Goal: Use online tool/utility: Use online tool/utility

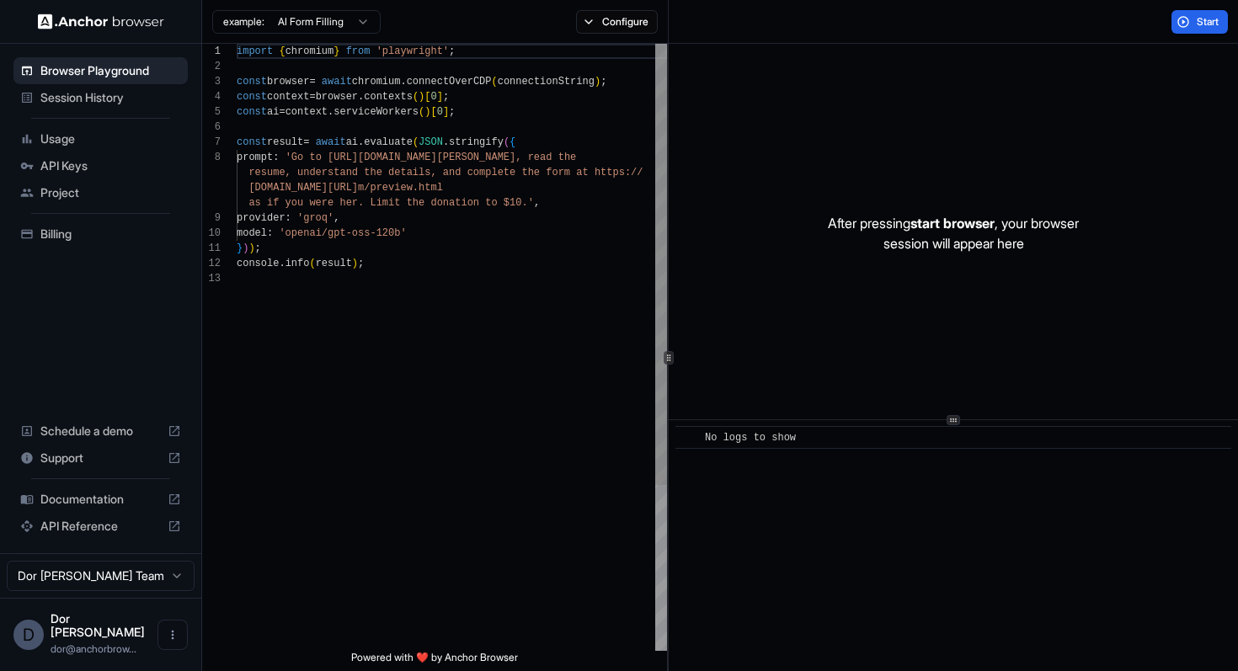
scroll to position [76, 0]
drag, startPoint x: 349, startPoint y: 134, endPoint x: 349, endPoint y: 362, distance: 228.3
click at [349, 362] on div "import { chromium } from 'playwright' ; const browser = await chromium . connec…" at bounding box center [452, 461] width 430 height 835
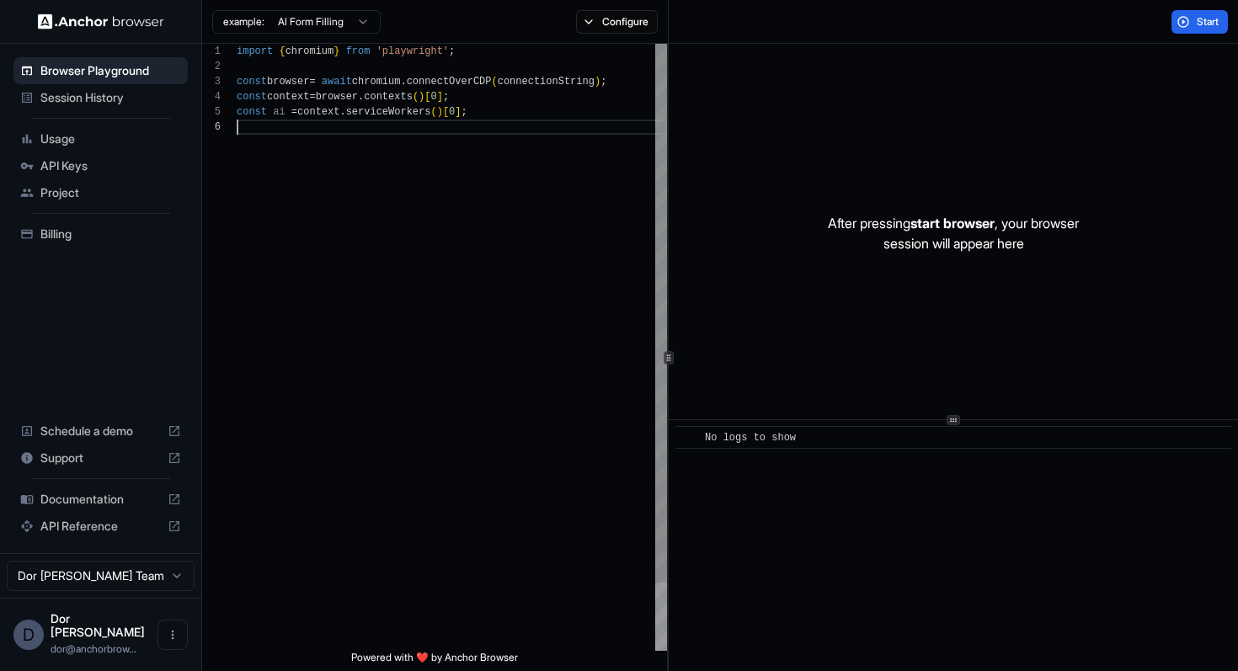
type textarea "**********"
click at [619, 16] on button "Configure" at bounding box center [617, 22] width 82 height 24
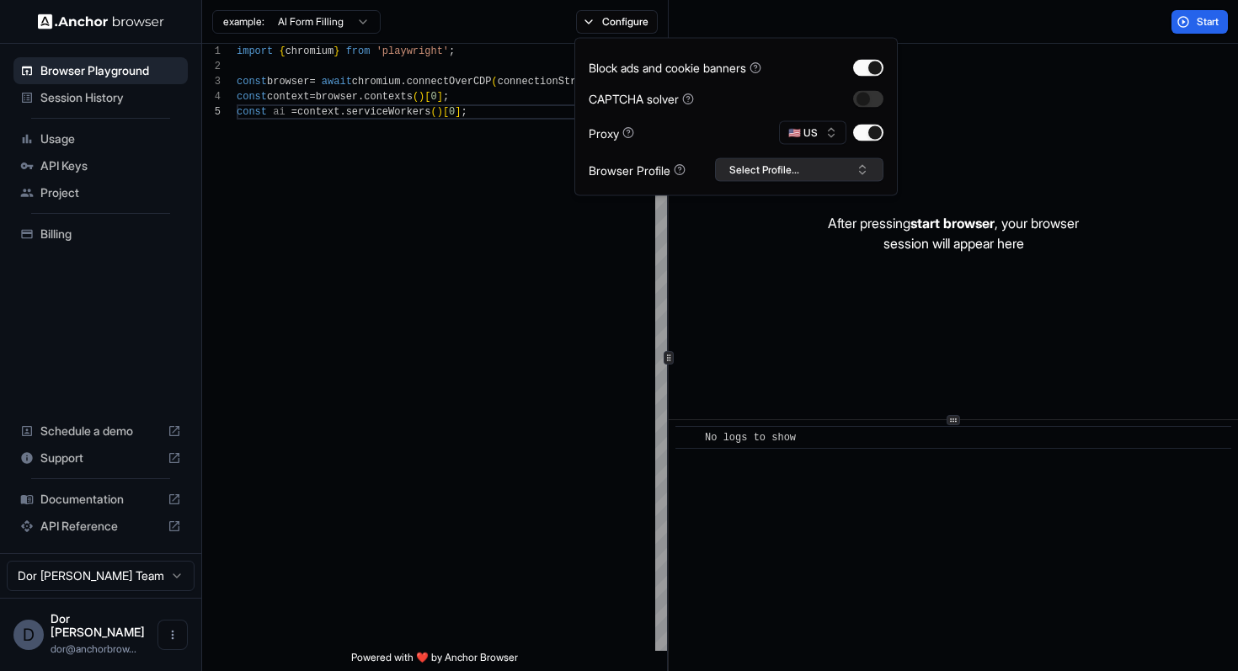
click at [776, 166] on button "Select Profile..." at bounding box center [799, 170] width 168 height 24
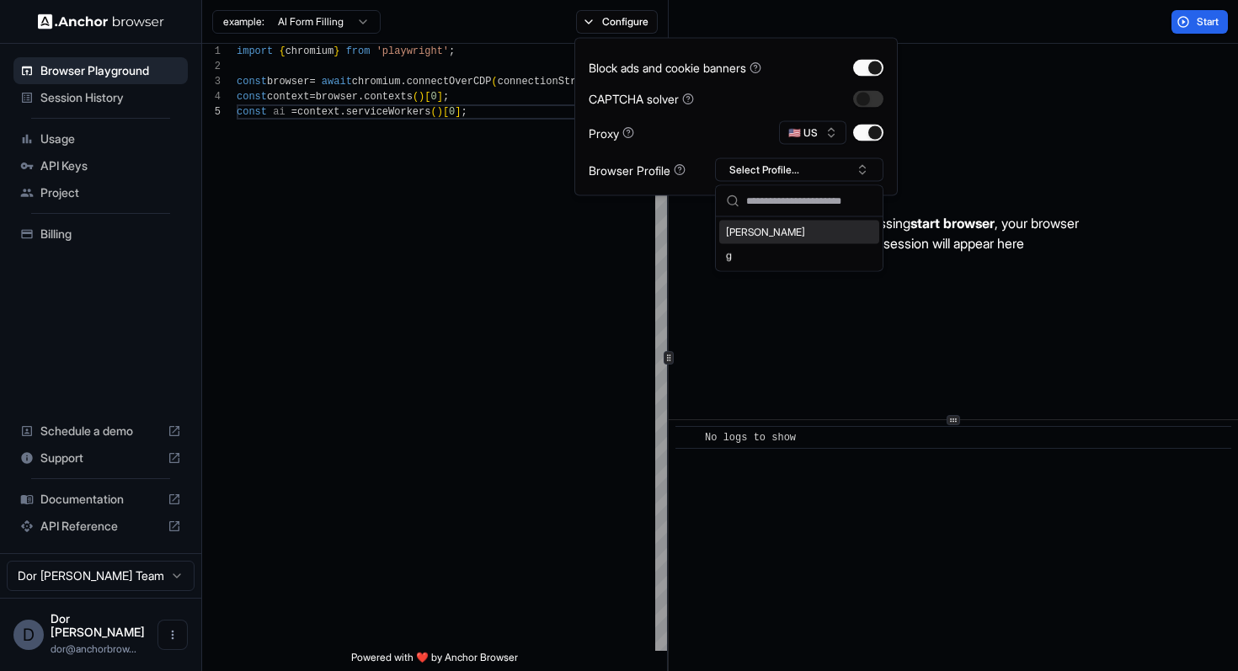
click at [993, 20] on div "Start" at bounding box center [954, 22] width 570 height 44
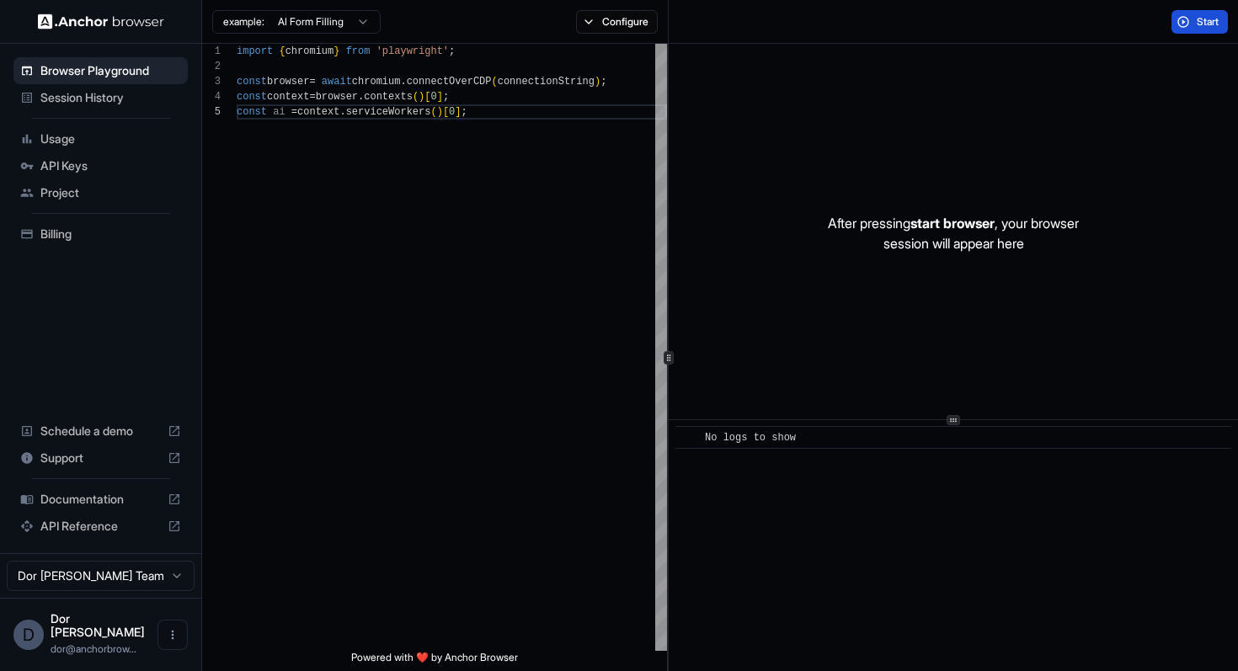
click at [1189, 20] on button "Start" at bounding box center [1200, 22] width 56 height 24
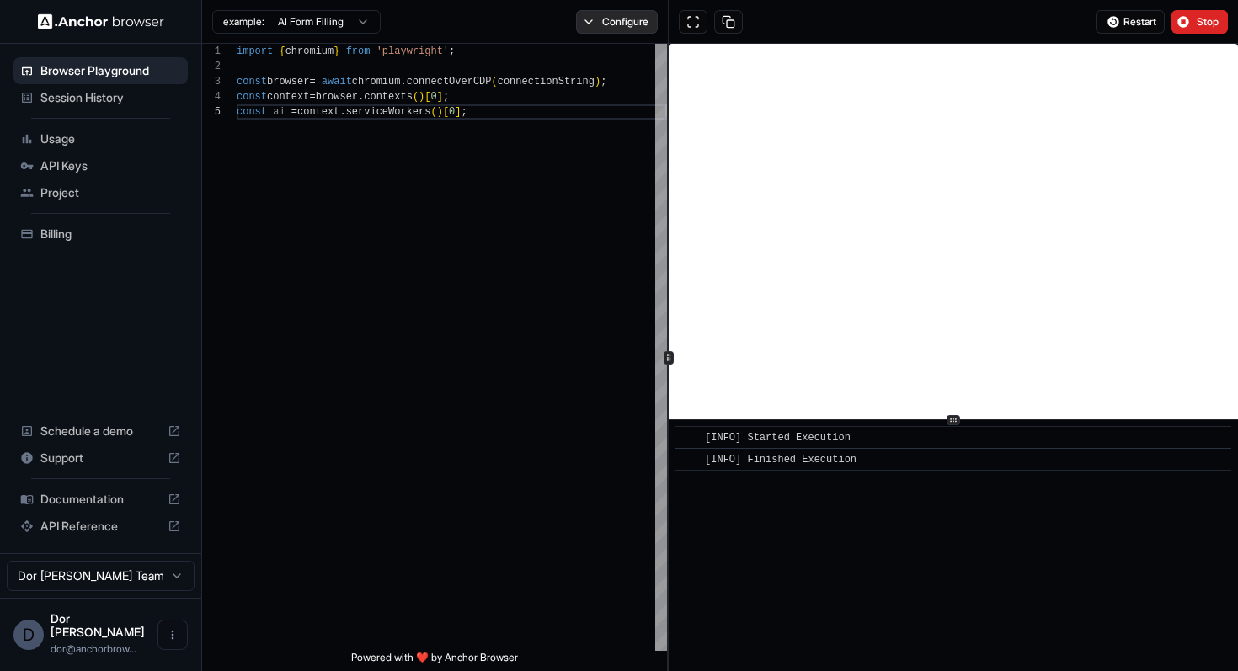
click at [600, 17] on button "Configure" at bounding box center [617, 22] width 82 height 24
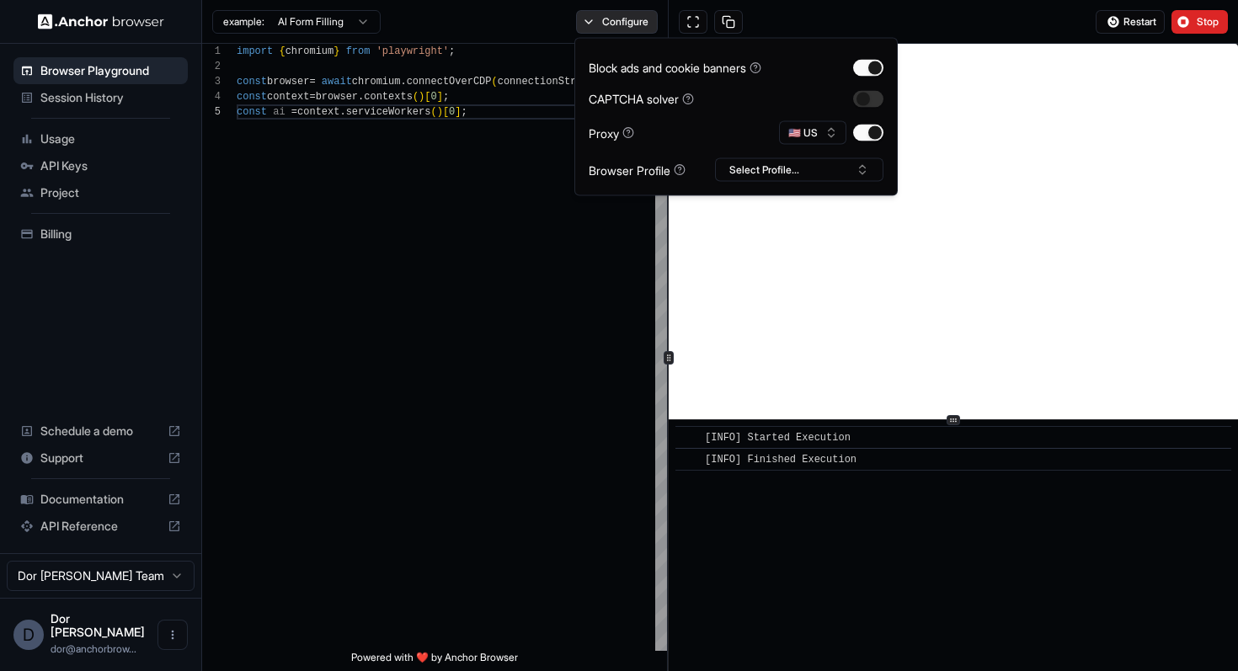
click at [623, 29] on button "Configure" at bounding box center [617, 22] width 82 height 24
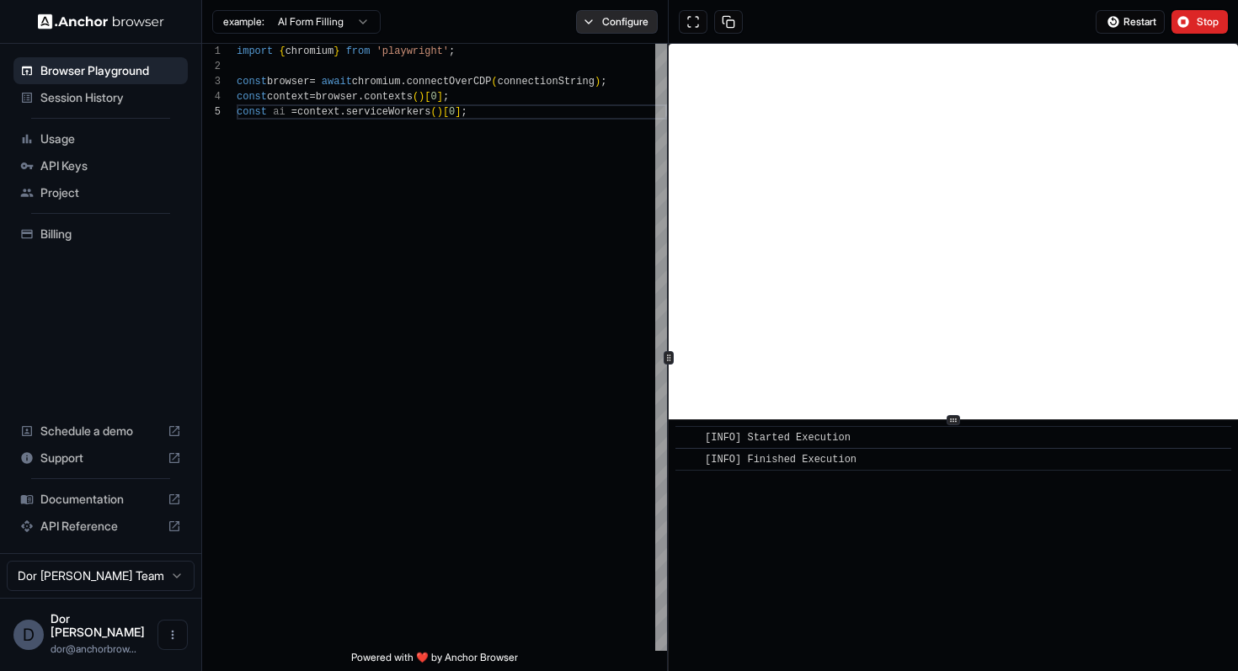
click at [622, 21] on button "Configure" at bounding box center [617, 22] width 82 height 24
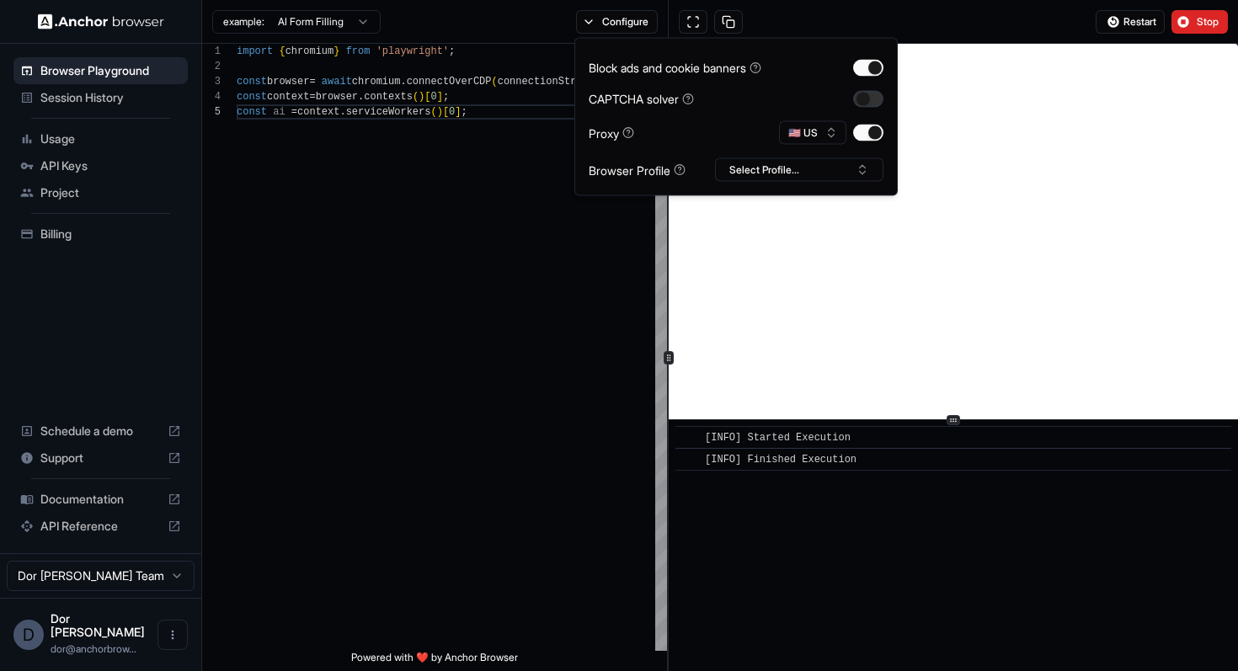
click at [874, 100] on button "button" at bounding box center [868, 98] width 30 height 17
click at [1056, 19] on div "Restart Stop" at bounding box center [954, 22] width 570 height 44
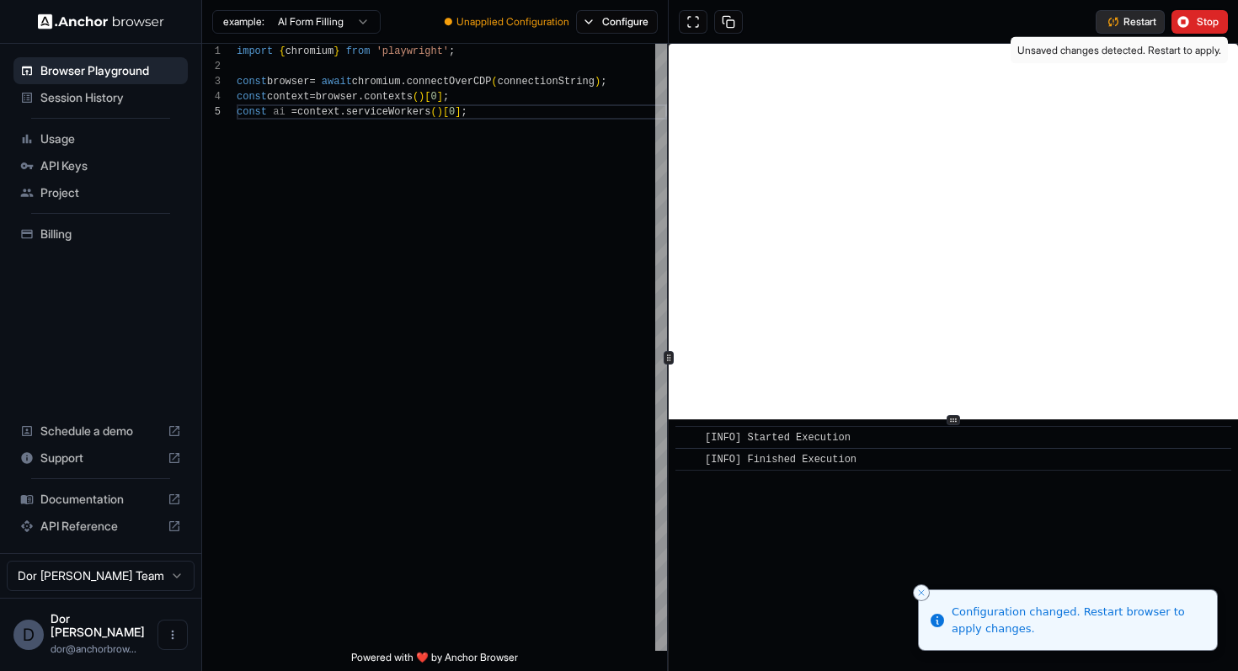
click at [1130, 18] on span "Restart" at bounding box center [1140, 21] width 33 height 13
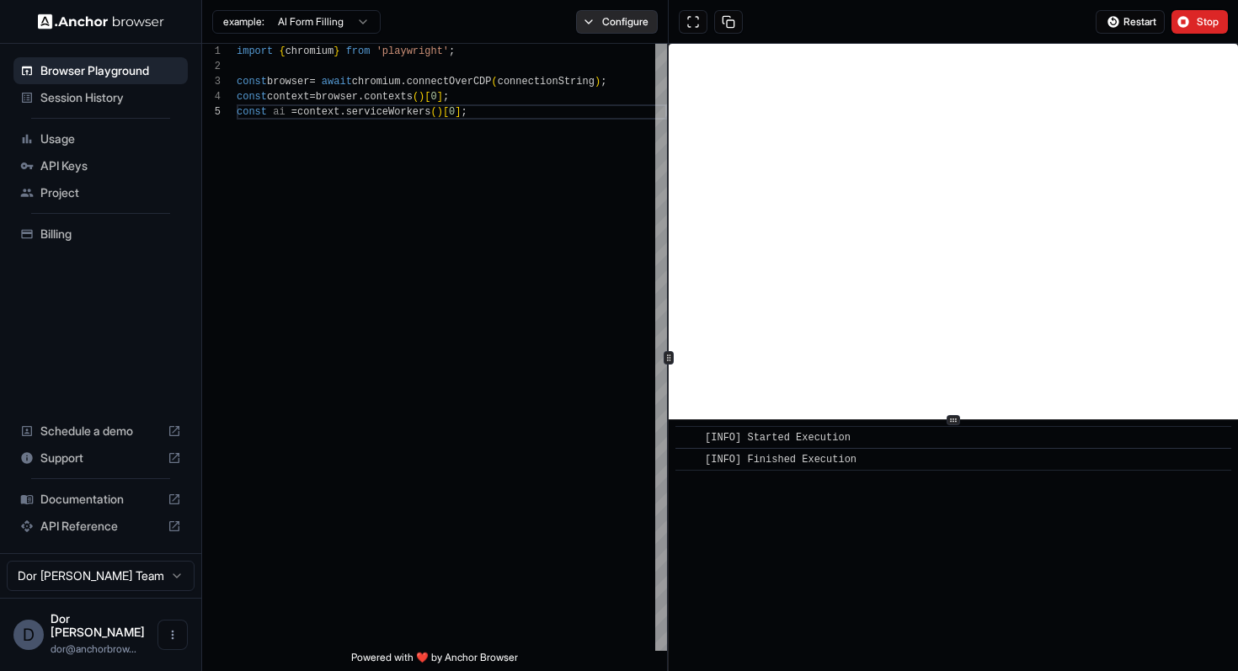
click at [617, 22] on button "Configure" at bounding box center [617, 22] width 82 height 24
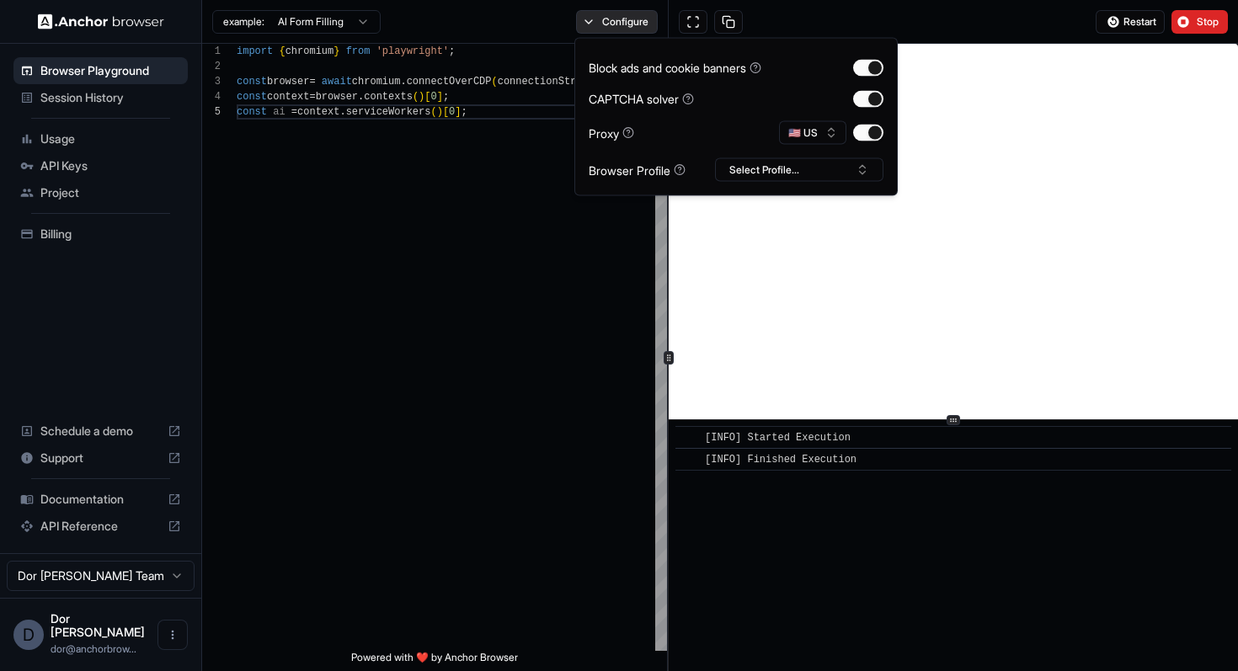
click at [639, 19] on button "Configure" at bounding box center [617, 22] width 82 height 24
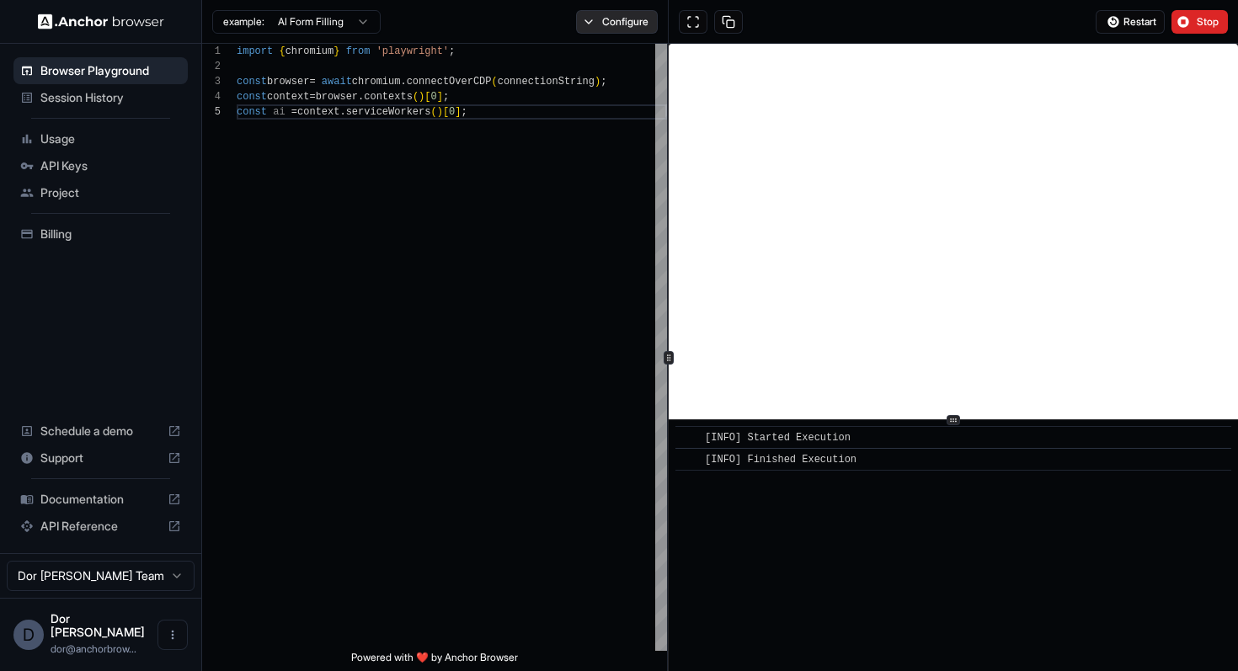
click at [619, 31] on button "Configure" at bounding box center [617, 22] width 82 height 24
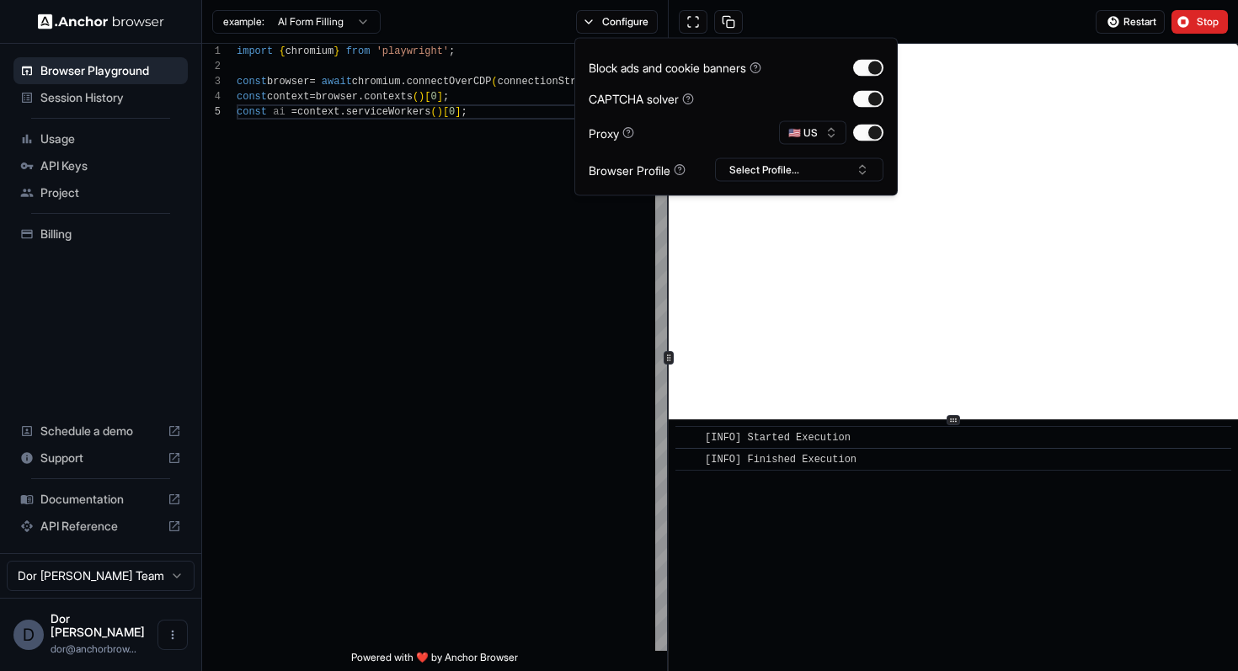
click at [826, 18] on div "Restart Stop" at bounding box center [954, 22] width 570 height 44
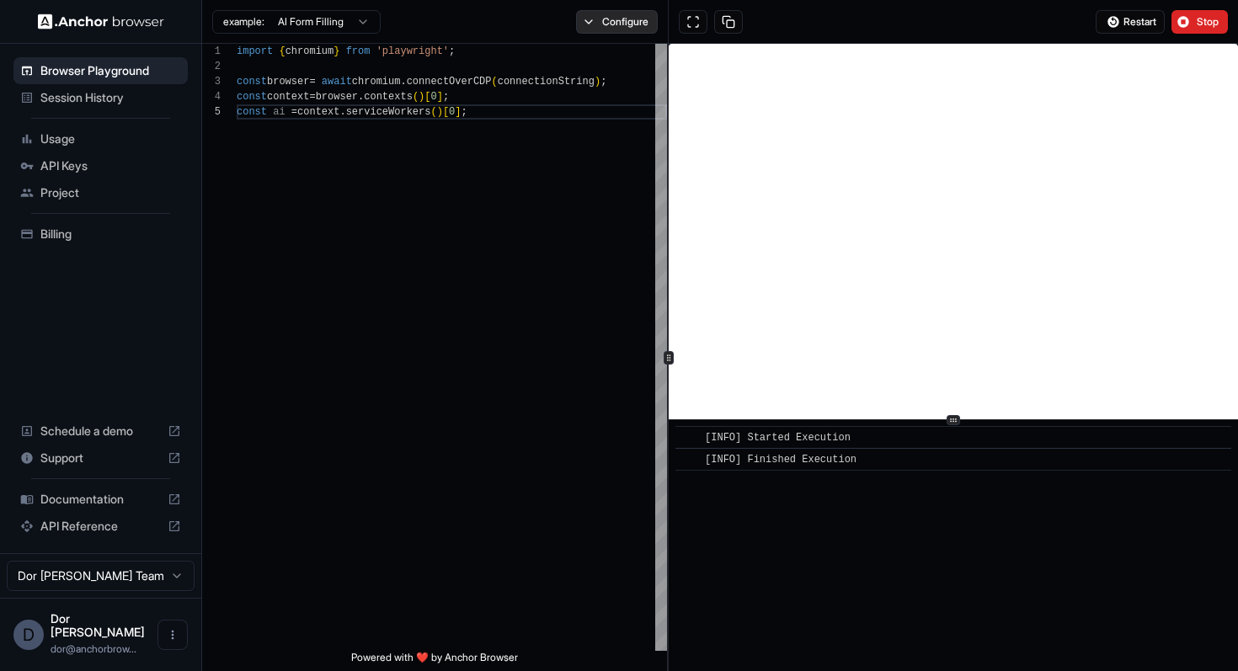
click at [613, 17] on button "Configure" at bounding box center [617, 22] width 82 height 24
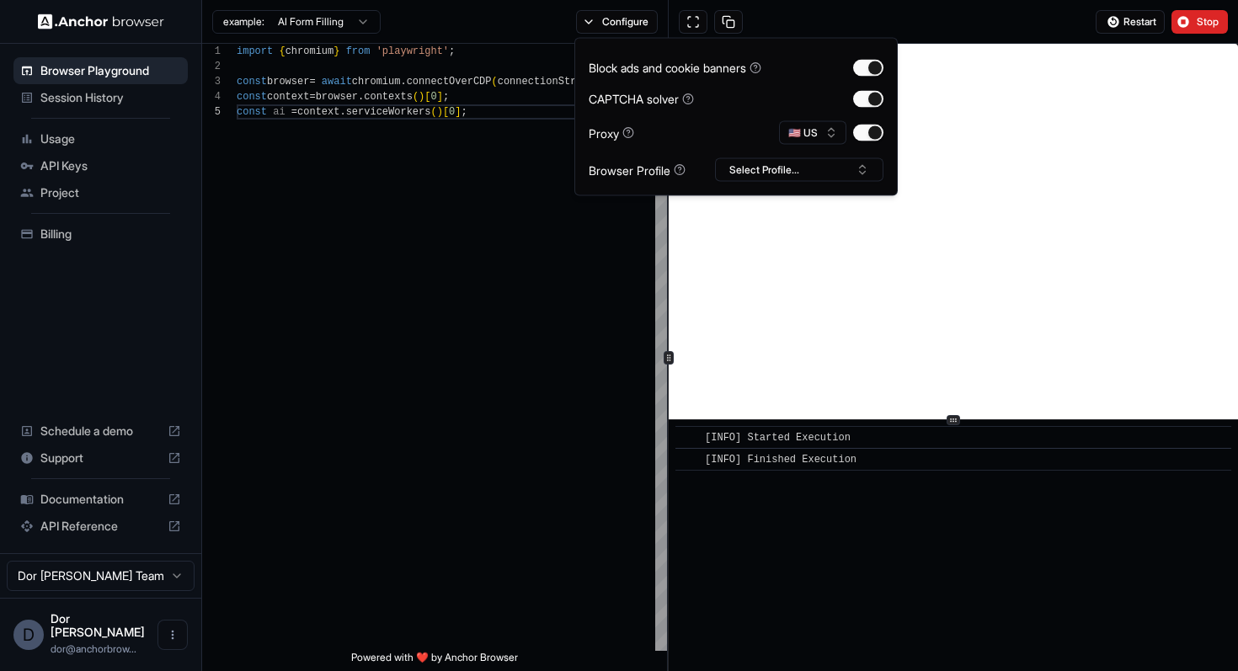
click at [956, 35] on div "Restart Stop" at bounding box center [954, 22] width 570 height 44
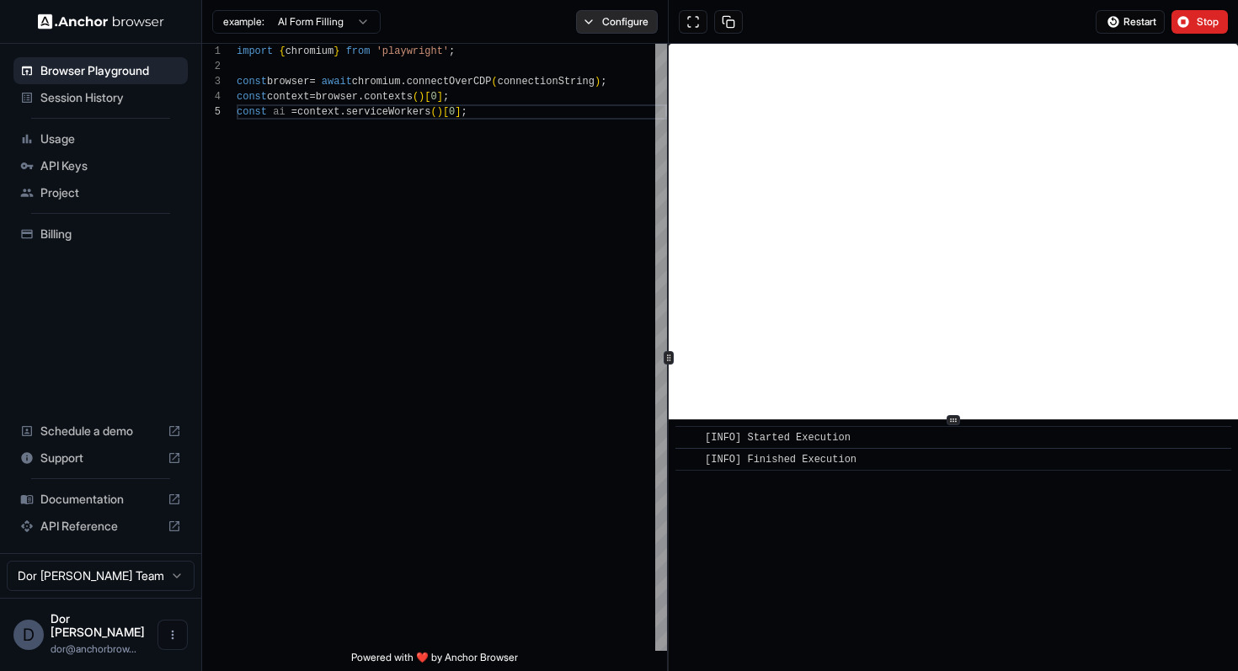
click at [596, 13] on button "Configure" at bounding box center [617, 22] width 82 height 24
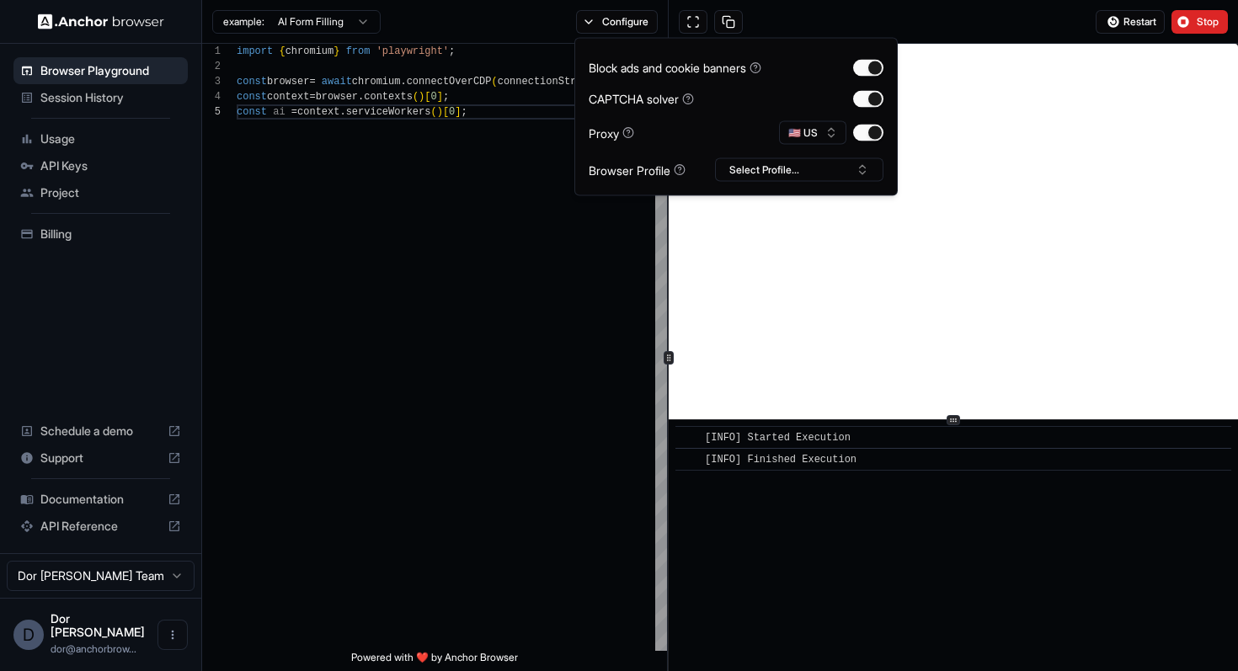
click at [946, 22] on div "Restart Stop" at bounding box center [954, 22] width 570 height 44
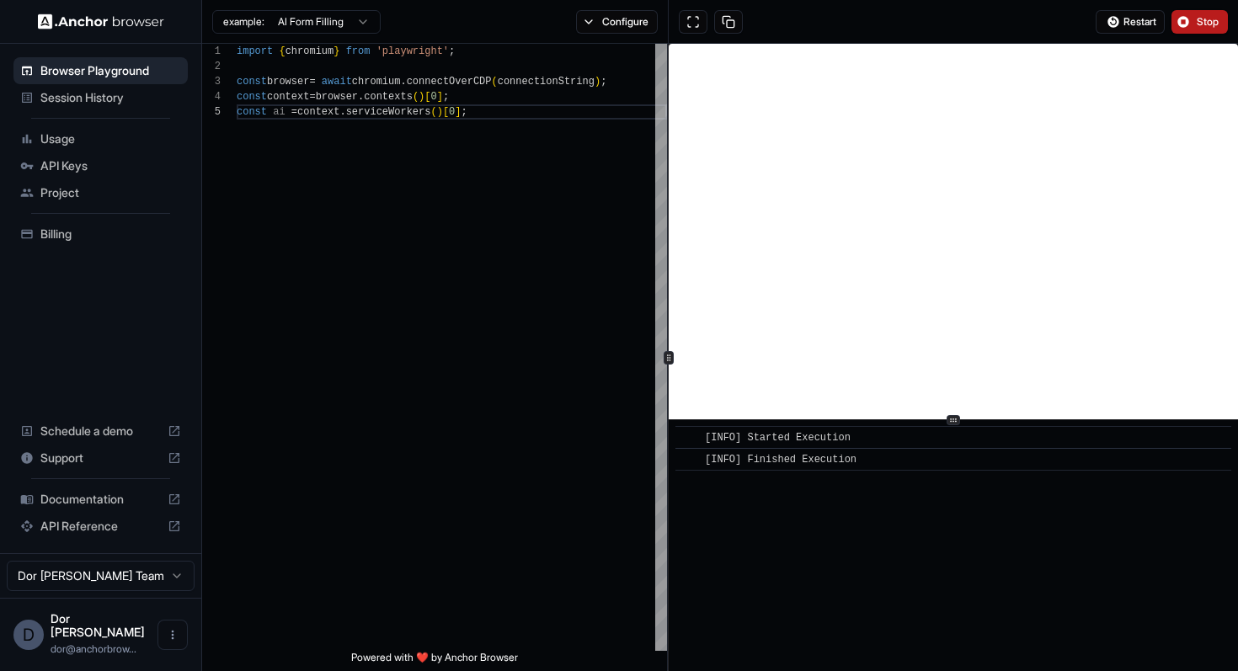
click at [1184, 28] on button "Stop" at bounding box center [1200, 22] width 56 height 24
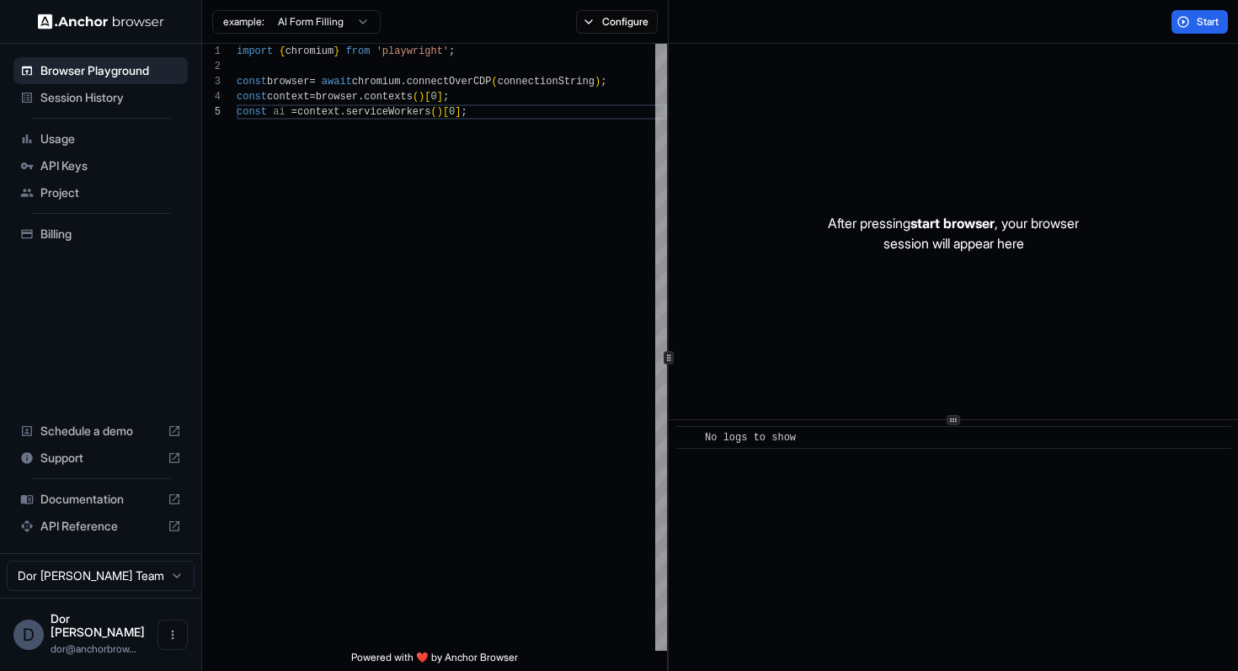
click at [917, 12] on div "Start" at bounding box center [954, 22] width 570 height 44
